Goal: Task Accomplishment & Management: Manage account settings

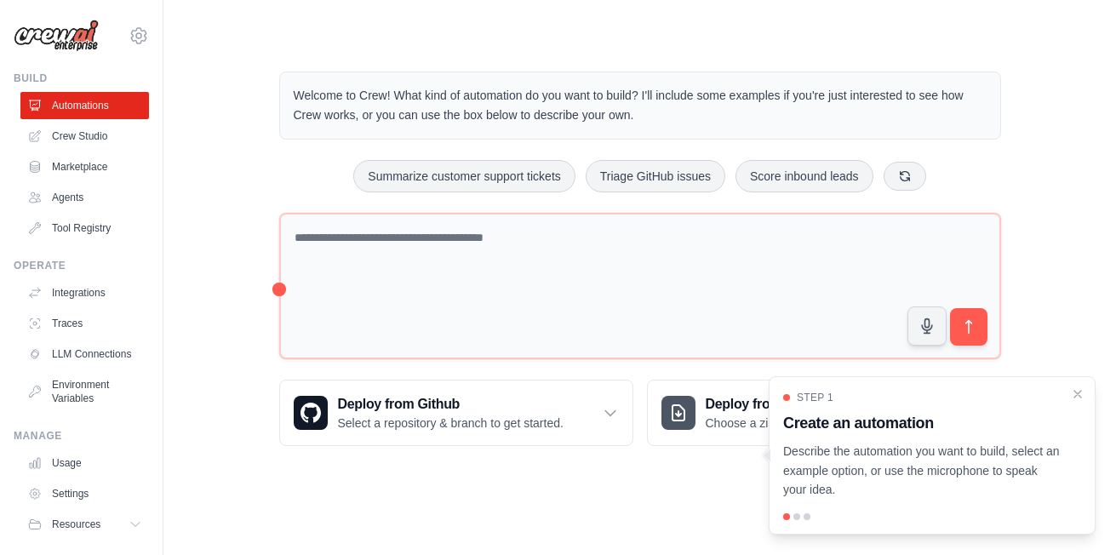
click at [1066, 394] on div "Step 1 Create an automation Describe the automation you want to build, select a…" at bounding box center [932, 445] width 298 height 109
click at [1074, 398] on icon "Close walkthrough" at bounding box center [1077, 392] width 15 height 15
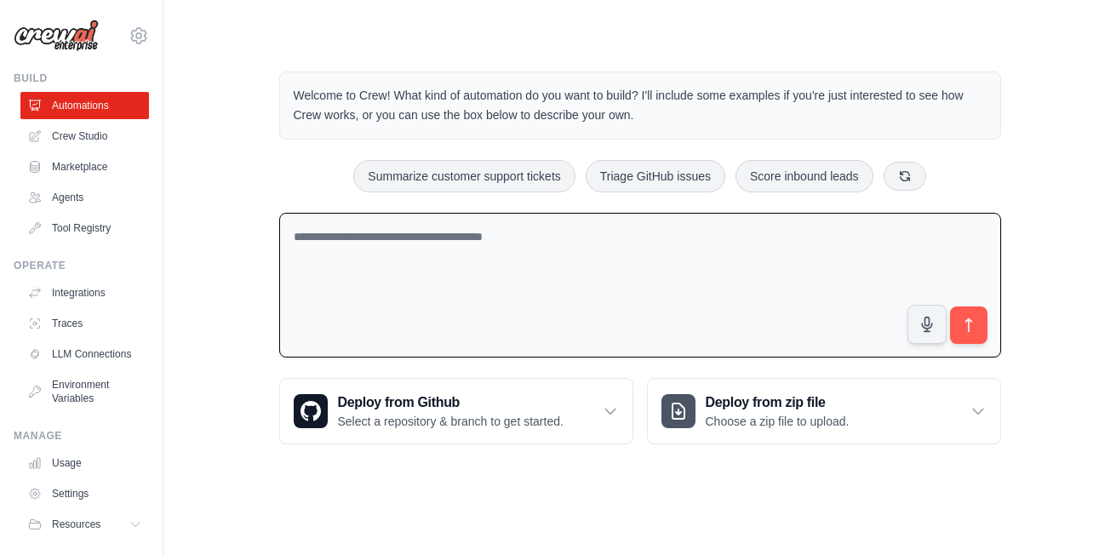
click at [741, 340] on textarea at bounding box center [640, 286] width 722 height 146
click at [64, 116] on link "Automations" at bounding box center [86, 105] width 128 height 27
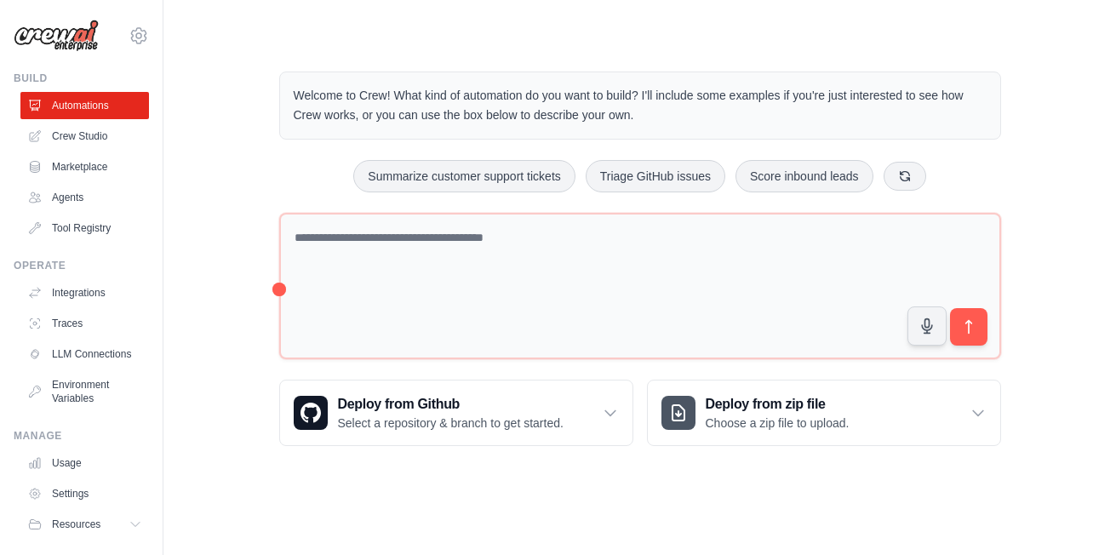
click at [63, 49] on img at bounding box center [56, 36] width 85 height 32
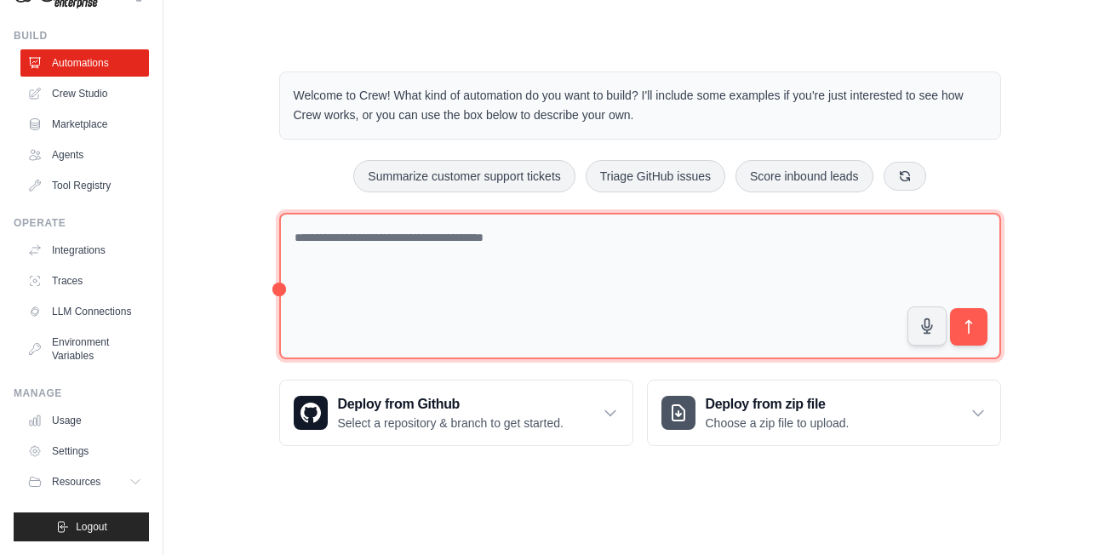
drag, startPoint x: 489, startPoint y: 237, endPoint x: 580, endPoint y: 126, distance: 143.9
click at [580, 126] on div "Welcome to Crew! What kind of automation do you want to build? I'll include som…" at bounding box center [640, 258] width 762 height 429
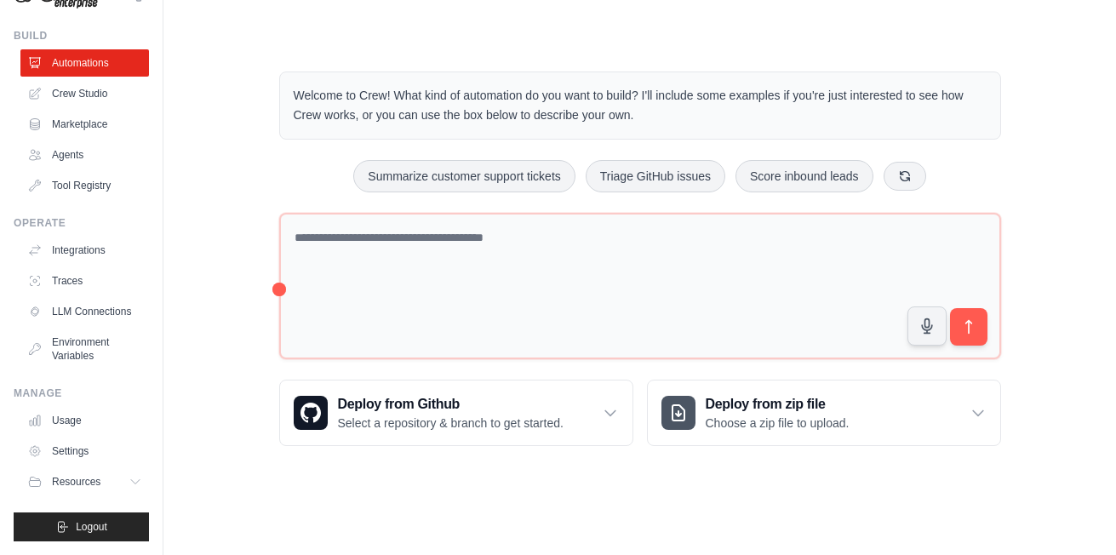
click at [580, 126] on div "Welcome to Crew! What kind of automation do you want to build? I'll include som…" at bounding box center [640, 105] width 722 height 68
click at [113, 481] on button "Resources" at bounding box center [86, 481] width 128 height 27
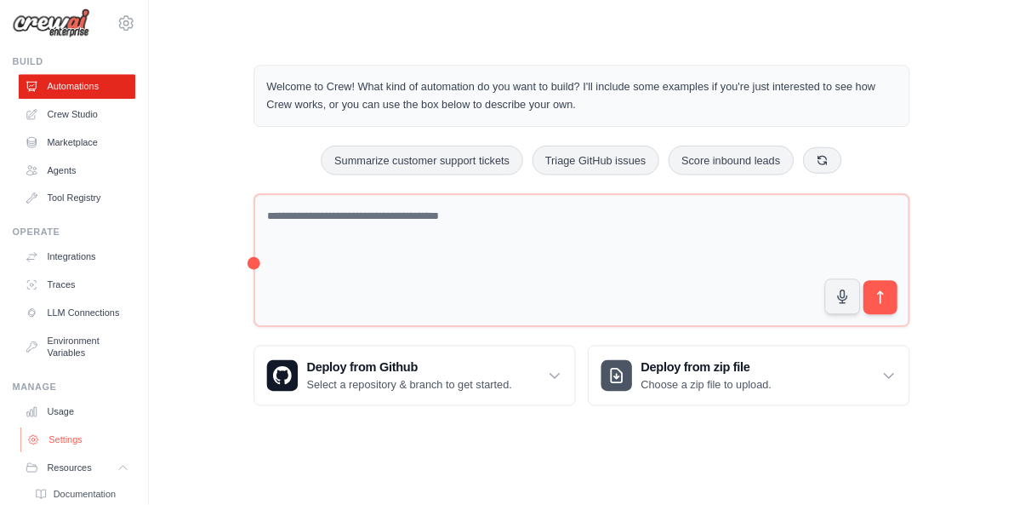
scroll to position [0, 0]
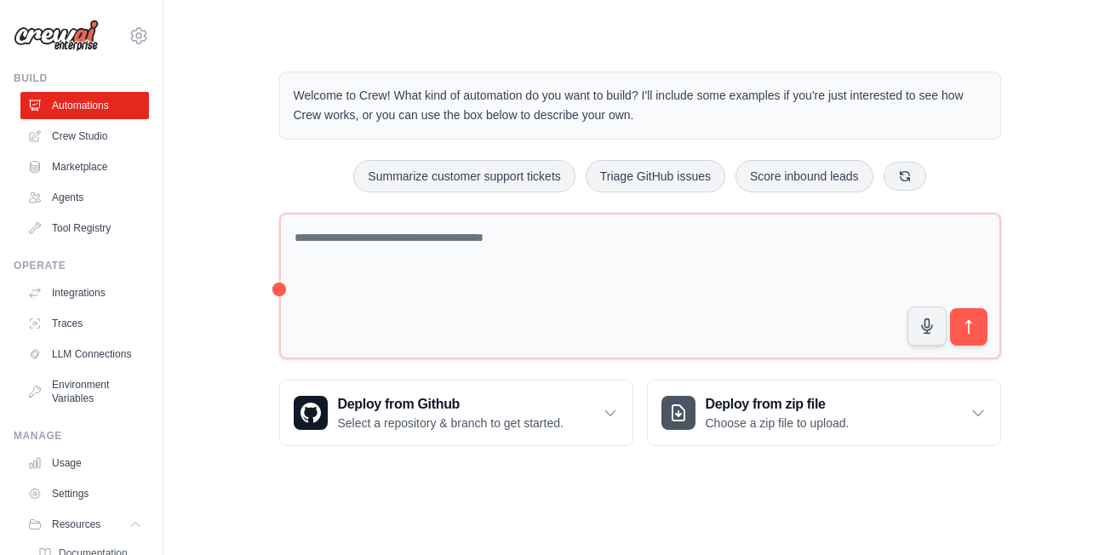
click at [437, 30] on main "Welcome to Crew! What kind of automation do you want to build? I'll include som…" at bounding box center [639, 245] width 952 height 490
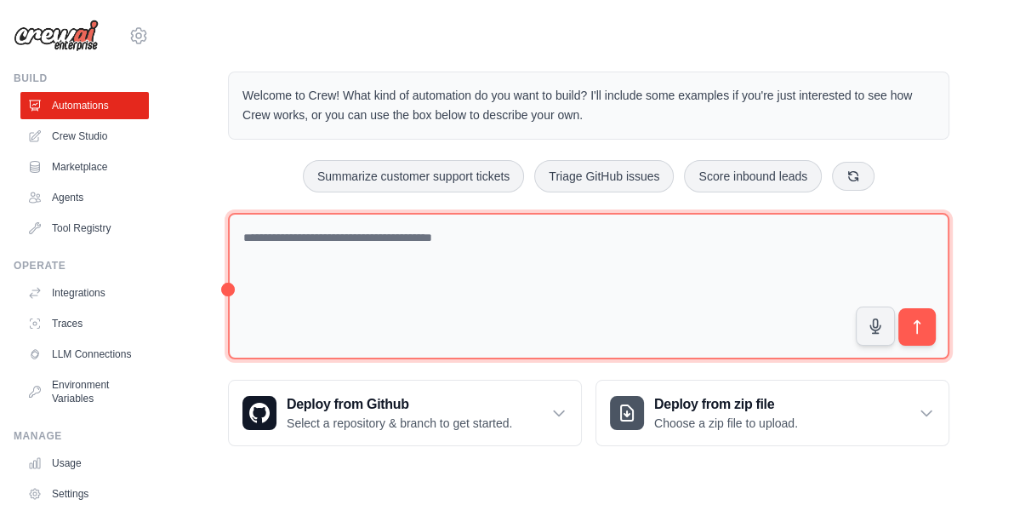
click at [388, 251] on textarea at bounding box center [589, 286] width 722 height 147
click at [746, 247] on textarea at bounding box center [589, 286] width 722 height 147
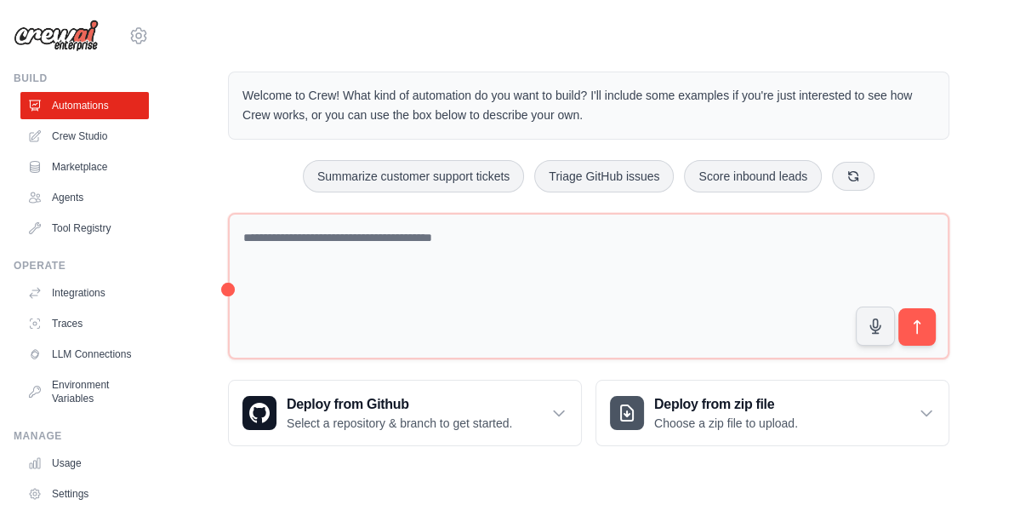
click at [223, 287] on div "Welcome to Crew! What kind of automation do you want to build? I'll include som…" at bounding box center [589, 258] width 762 height 429
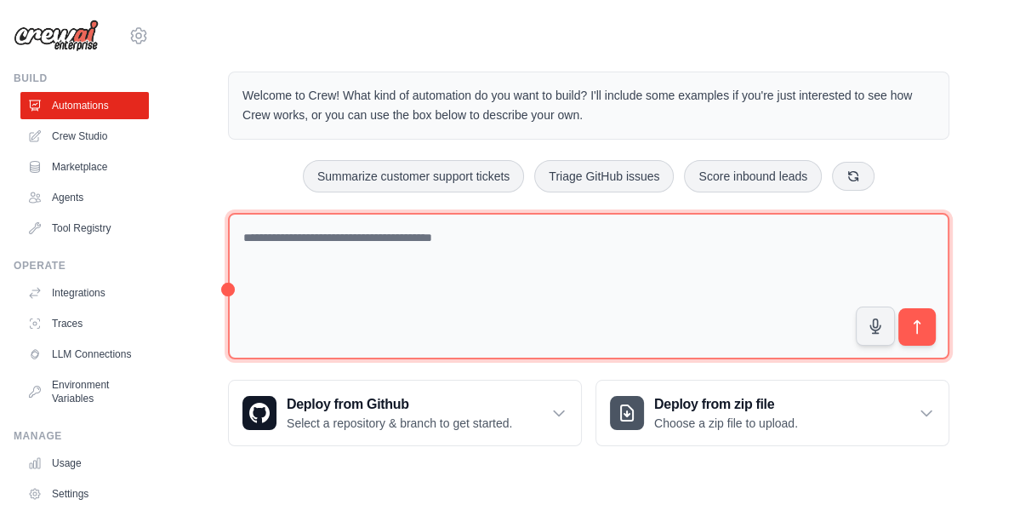
click at [305, 289] on textarea at bounding box center [589, 286] width 722 height 147
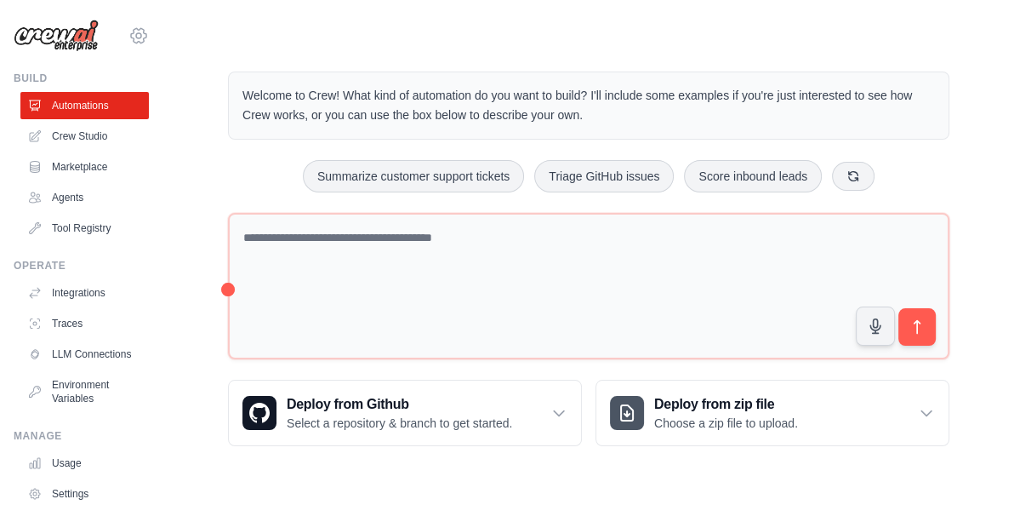
click at [128, 41] on icon at bounding box center [138, 36] width 20 height 20
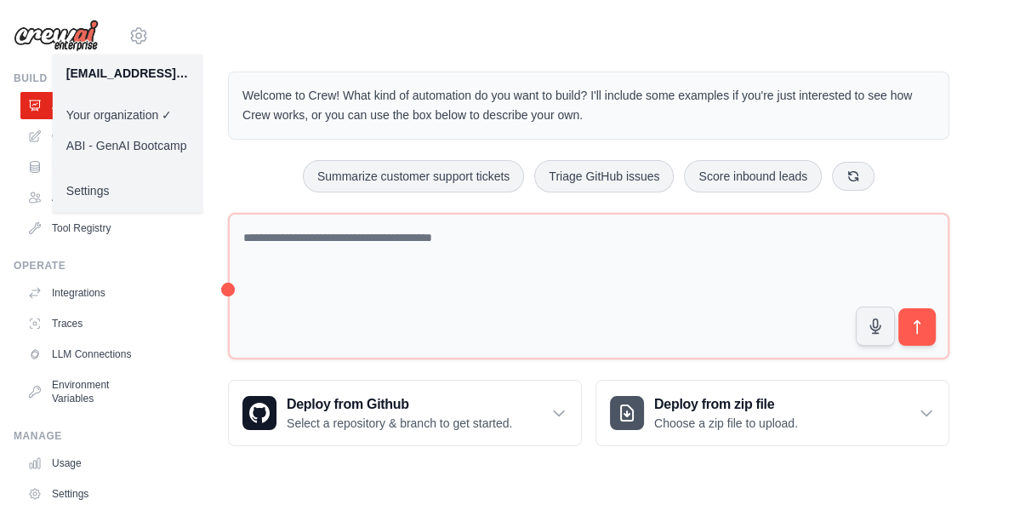
click at [118, 140] on link "ABI - GenAI Bootcamp" at bounding box center [128, 145] width 150 height 31
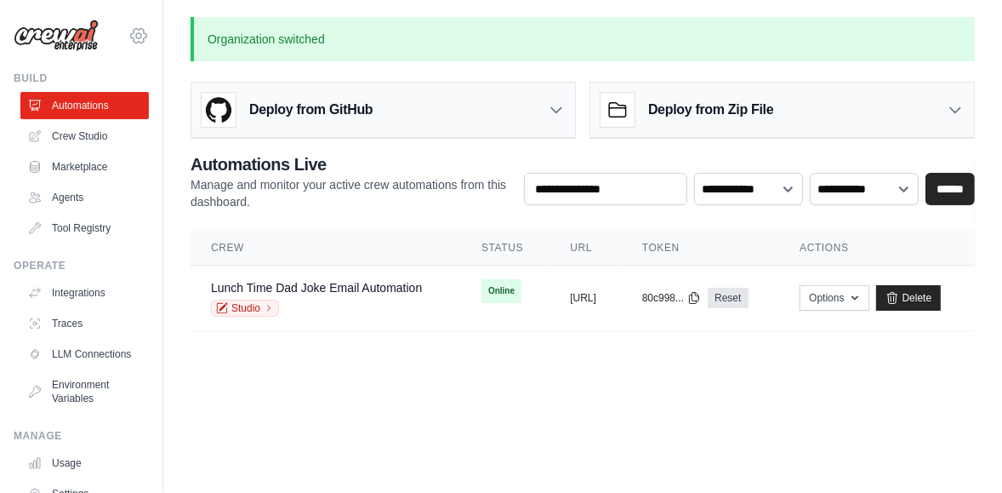
click at [128, 39] on icon at bounding box center [138, 36] width 20 height 20
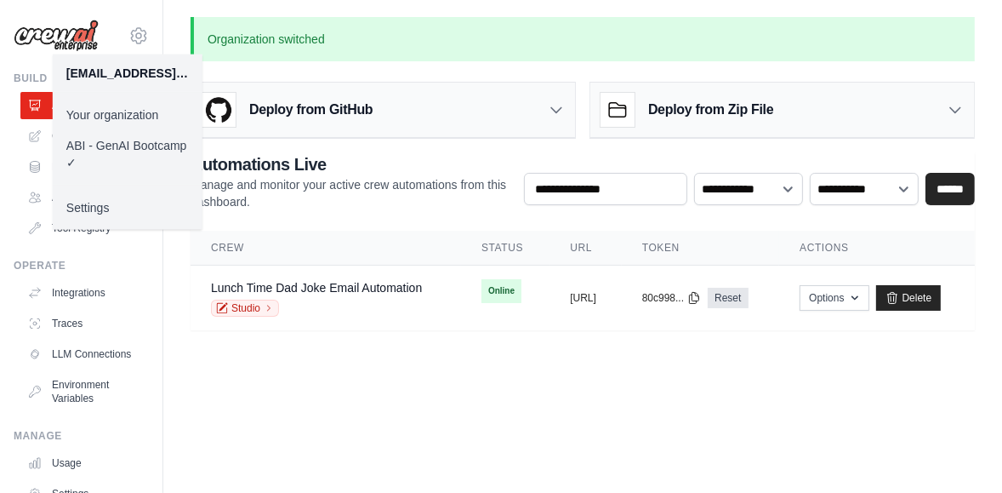
click at [138, 111] on link "Your organization" at bounding box center [128, 115] width 150 height 31
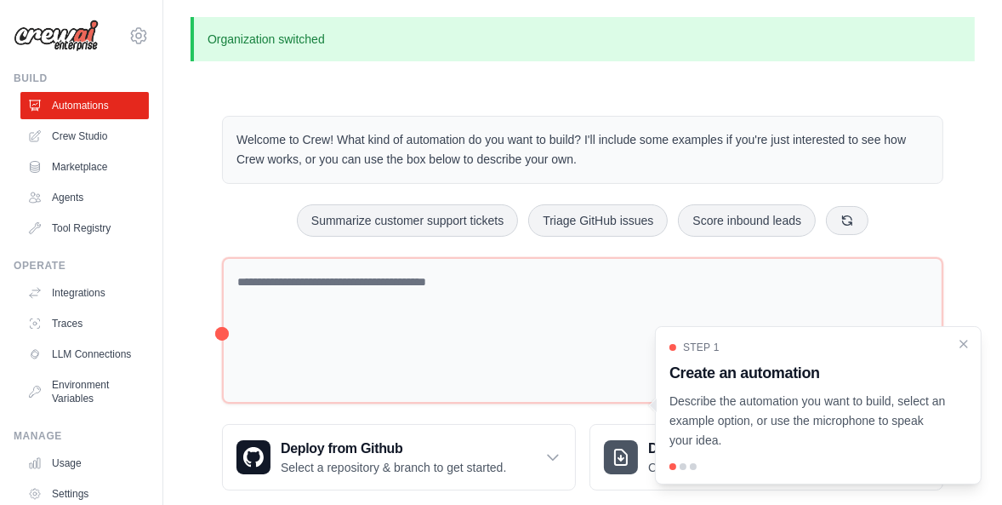
click at [136, 37] on icon at bounding box center [138, 35] width 5 height 5
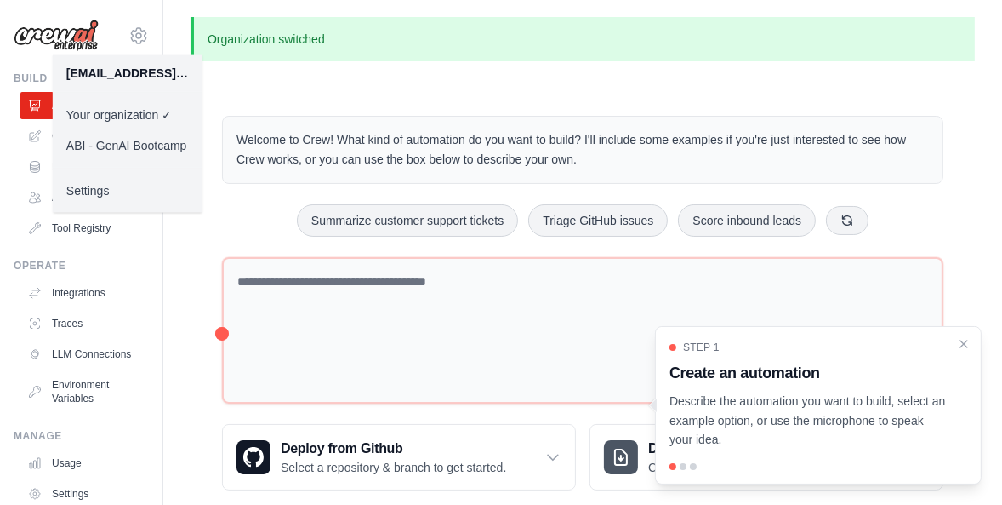
click at [115, 155] on link "ABI - GenAI Bootcamp" at bounding box center [128, 145] width 150 height 31
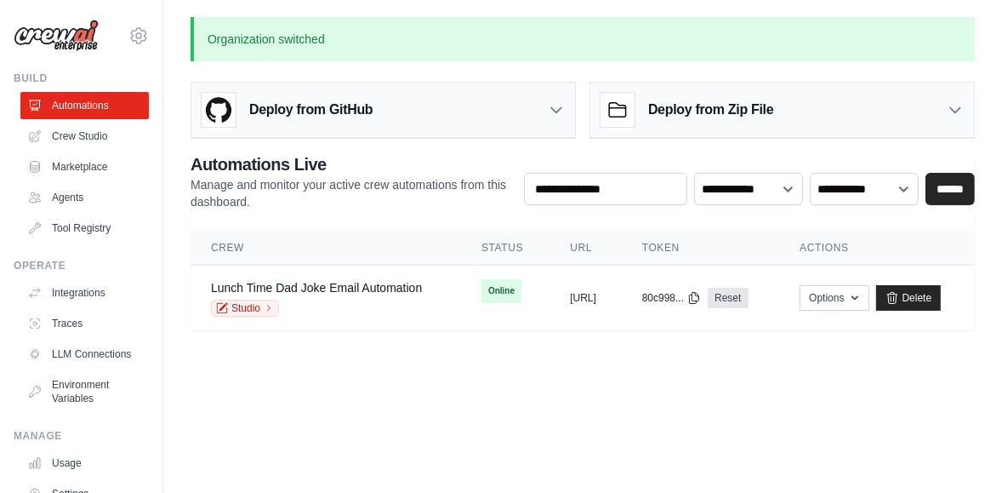
click at [545, 346] on main "Organization switched Deploy from GitHub Deploy your project directly from GitH…" at bounding box center [582, 184] width 839 height 368
click at [289, 380] on body "[EMAIL_ADDRESS][PERSON_NAME][DOMAIN_NAME] Your organization ABI - GenAI Bootcam…" at bounding box center [501, 246] width 1002 height 493
click at [95, 471] on link "Usage" at bounding box center [86, 462] width 128 height 27
click at [494, 410] on body "[EMAIL_ADDRESS][PERSON_NAME][DOMAIN_NAME] Your organization ABI - GenAI Bootcam…" at bounding box center [501, 246] width 1002 height 493
click at [283, 343] on main "Organization switched Deploy from GitHub Deploy your project directly from GitH…" at bounding box center [582, 184] width 839 height 368
